Goal: Information Seeking & Learning: Learn about a topic

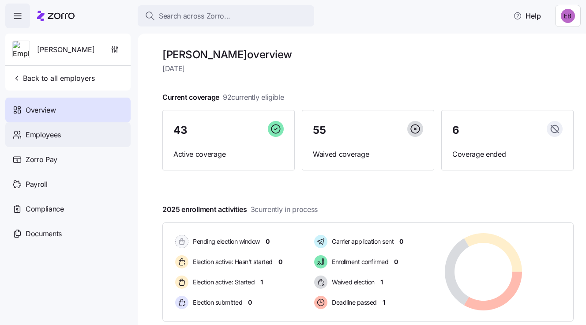
click at [53, 135] on span "Employees" at bounding box center [43, 134] width 35 height 11
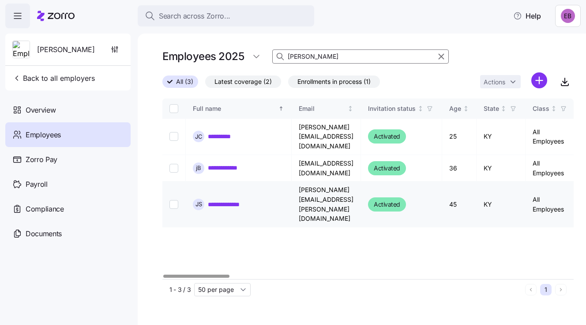
click at [233, 200] on link "**********" at bounding box center [229, 204] width 43 height 9
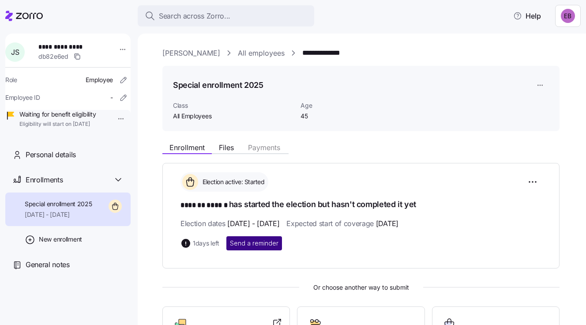
click at [256, 243] on span "Send a reminder" at bounding box center [254, 243] width 49 height 9
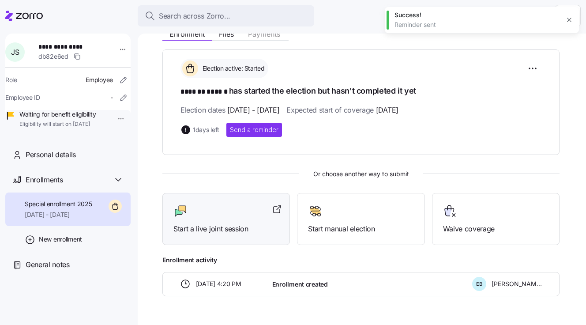
scroll to position [132, 0]
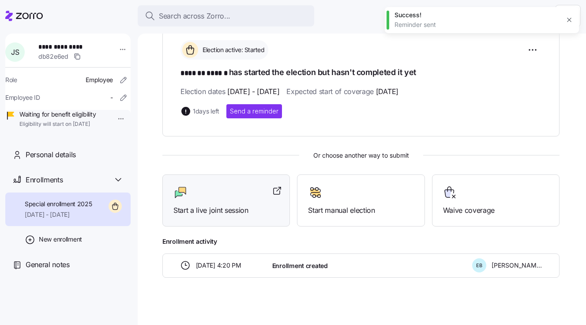
click at [229, 209] on span "Start a live joint session" at bounding box center [225, 210] width 105 height 11
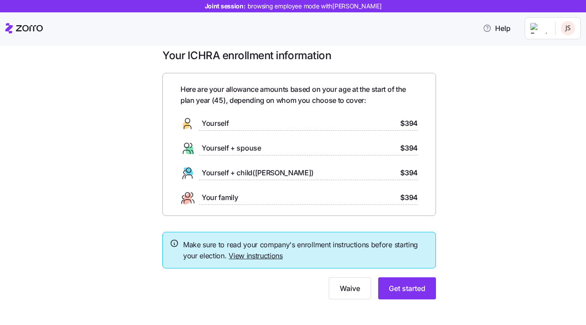
scroll to position [17, 0]
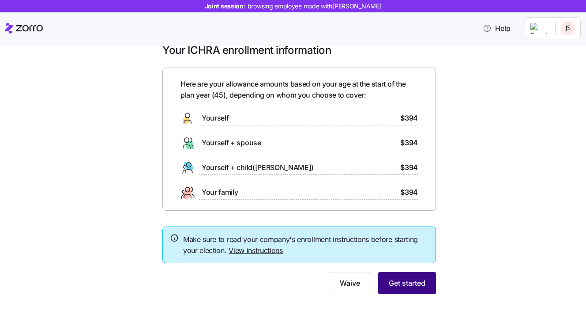
click at [402, 280] on span "Get started" at bounding box center [407, 283] width 37 height 11
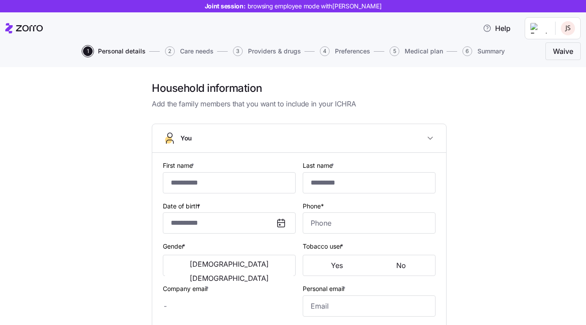
type input "*******"
type input "******"
type input "jessica.e.strunk@icloud.com"
type input "**********"
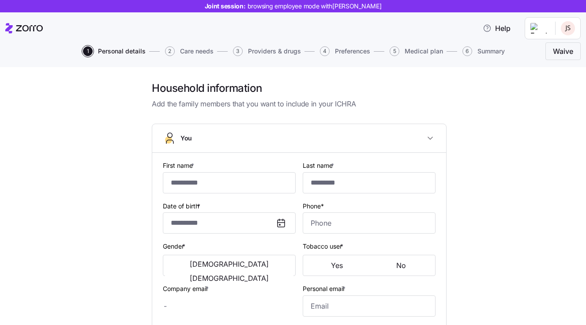
type input "**********"
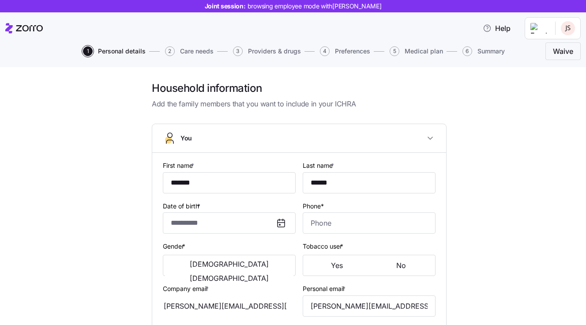
type input "**********"
type input "(606) 813-0817"
type input "US citizen"
type input "Single"
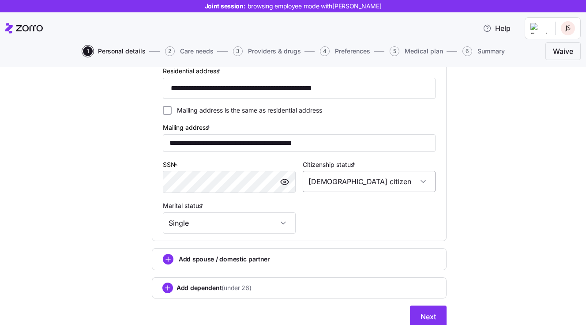
scroll to position [334, 0]
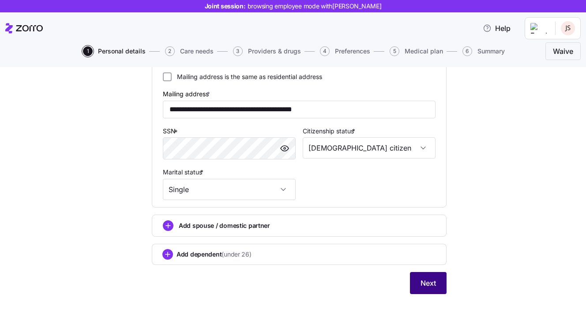
click at [422, 283] on span "Next" at bounding box center [428, 283] width 15 height 11
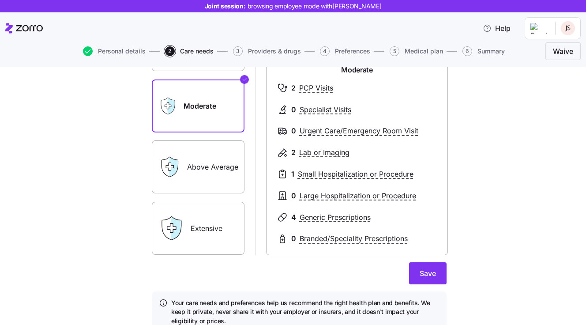
scroll to position [132, 0]
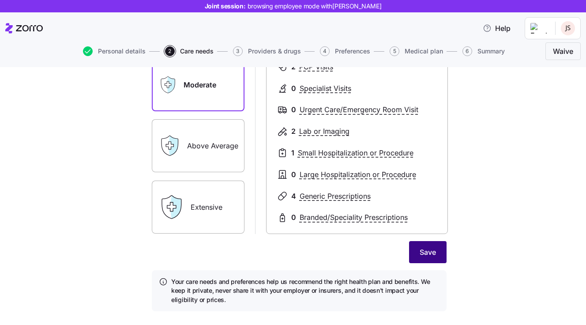
click at [411, 252] on button "Save" at bounding box center [428, 252] width 38 height 22
click at [207, 153] on label "Above Average" at bounding box center [198, 145] width 93 height 53
click at [0, 0] on input "Above Average" at bounding box center [0, 0] width 0 height 0
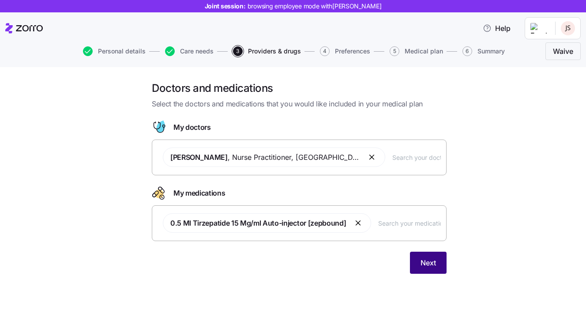
click at [425, 261] on span "Next" at bounding box center [428, 262] width 15 height 11
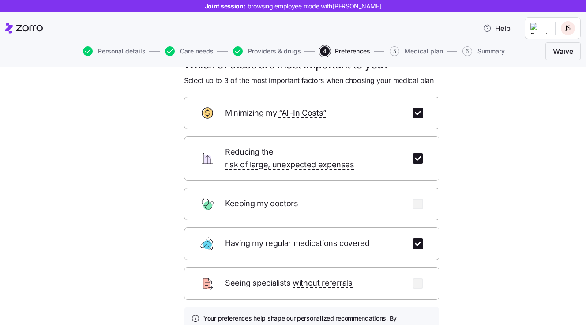
scroll to position [88, 0]
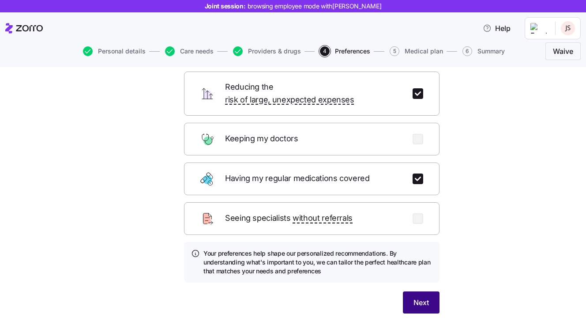
click at [414, 297] on span "Next" at bounding box center [421, 302] width 15 height 11
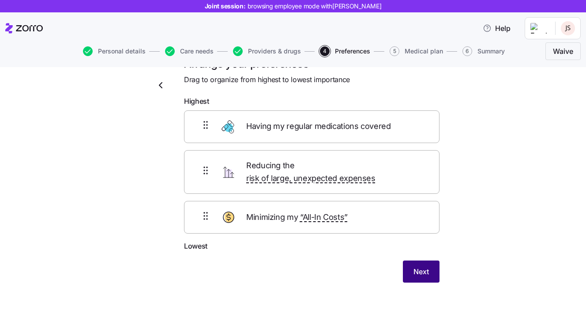
scroll to position [12, 0]
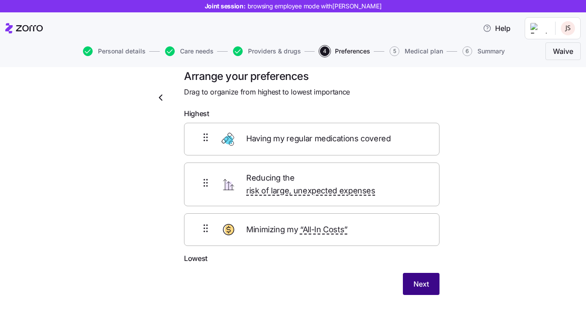
click at [423, 278] on span "Next" at bounding box center [421, 283] width 15 height 11
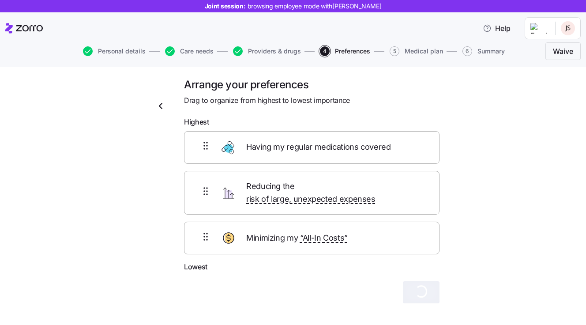
scroll to position [0, 0]
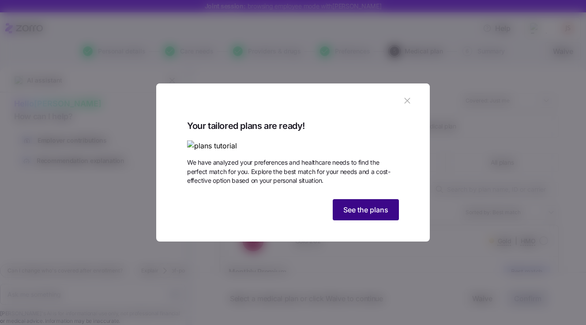
click at [357, 215] on span "See the plans" at bounding box center [365, 209] width 45 height 11
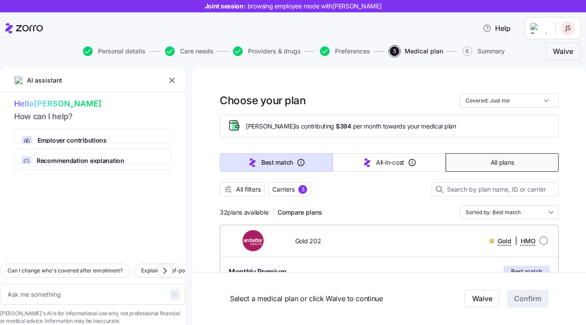
click at [479, 162] on button "All plans" at bounding box center [502, 162] width 113 height 19
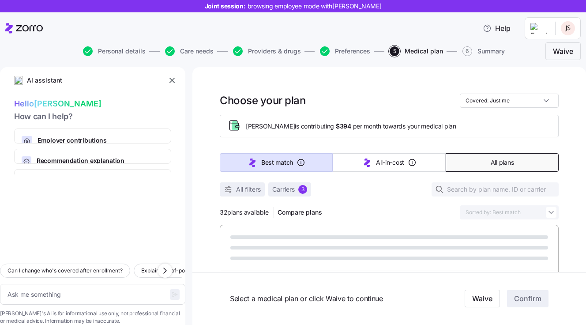
type textarea "x"
type input "Sorted by: Premium"
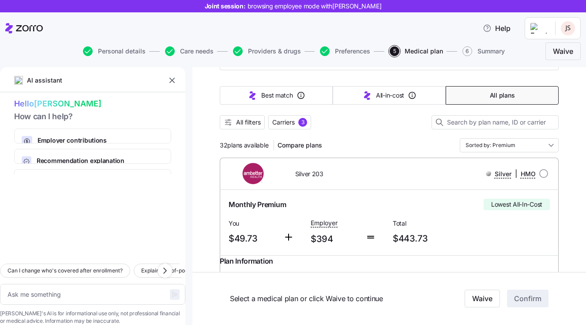
scroll to position [44, 0]
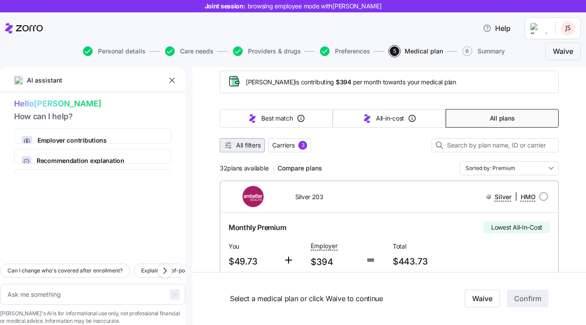
click at [253, 145] on span "All filters" at bounding box center [248, 145] width 25 height 9
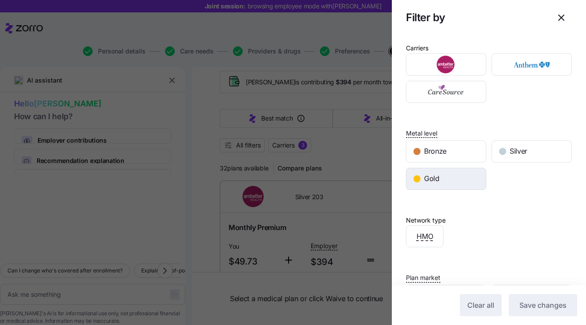
click at [436, 175] on span "Gold" at bounding box center [431, 178] width 15 height 11
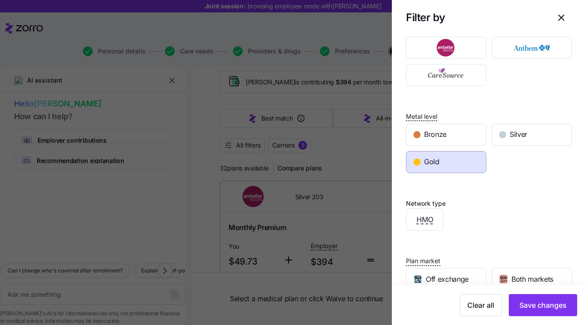
scroll to position [5, 0]
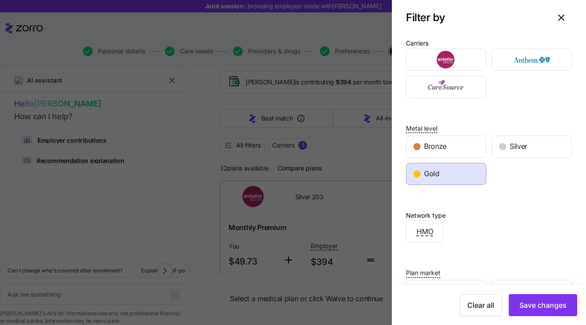
drag, startPoint x: 530, startPoint y: 301, endPoint x: 392, endPoint y: 262, distance: 143.5
click at [530, 301] on span "Save changes" at bounding box center [542, 305] width 47 height 11
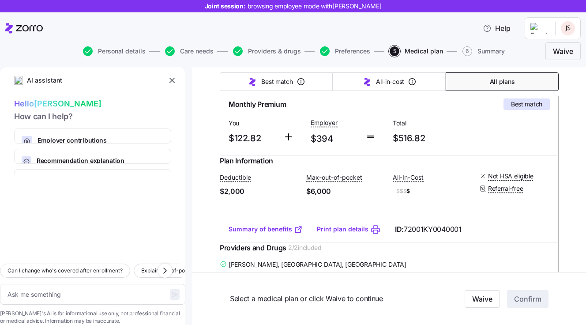
scroll to position [177, 0]
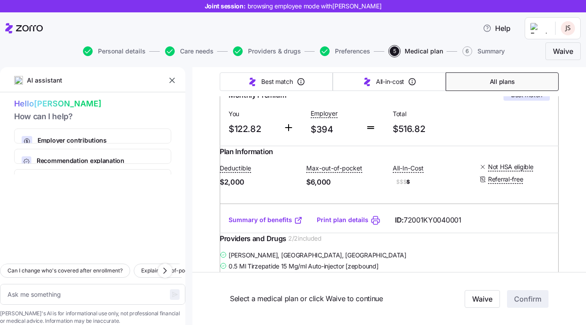
click at [340, 224] on link "Print plan details" at bounding box center [343, 219] width 52 height 9
type textarea "x"
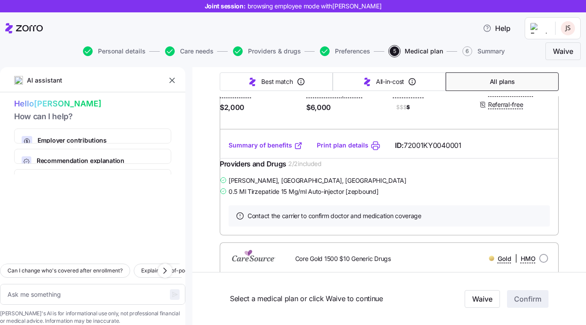
scroll to position [177, 0]
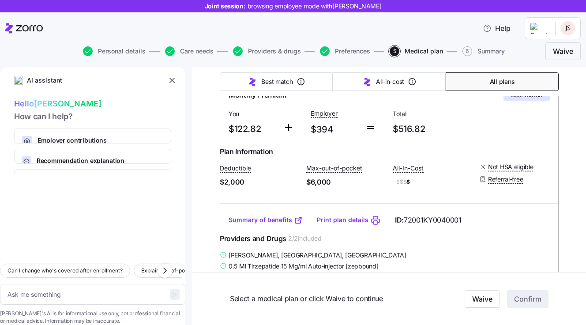
click at [254, 224] on link "Summary of benefits" at bounding box center [266, 219] width 74 height 9
